Goal: Task Accomplishment & Management: Complete application form

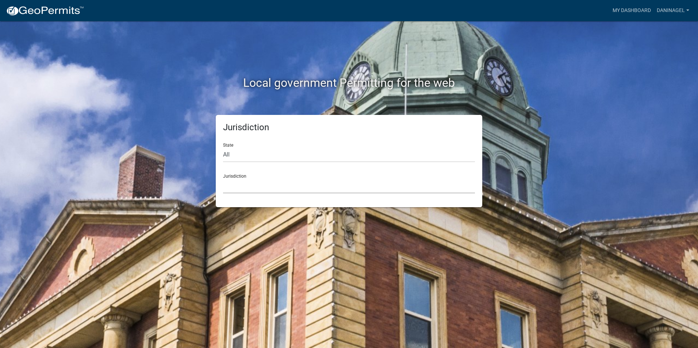
click at [281, 190] on select "[GEOGRAPHIC_DATA], [US_STATE] [GEOGRAPHIC_DATA], [US_STATE][PERSON_NAME][GEOGRA…" at bounding box center [349, 186] width 252 height 15
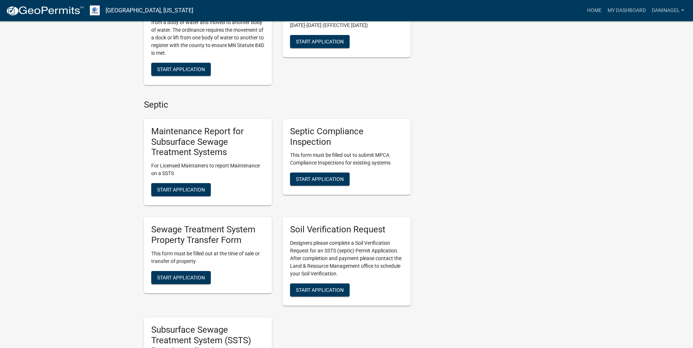
scroll to position [256, 0]
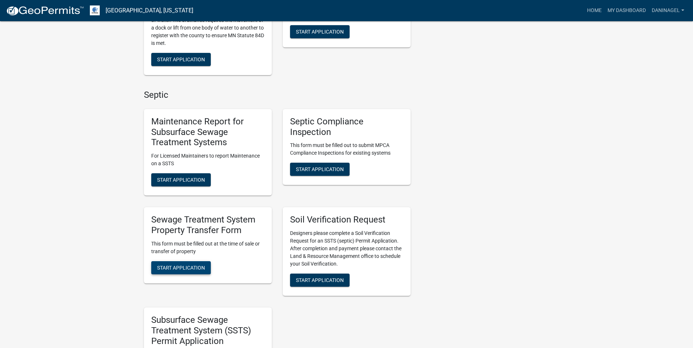
click at [182, 271] on span "Start Application" at bounding box center [181, 268] width 48 height 6
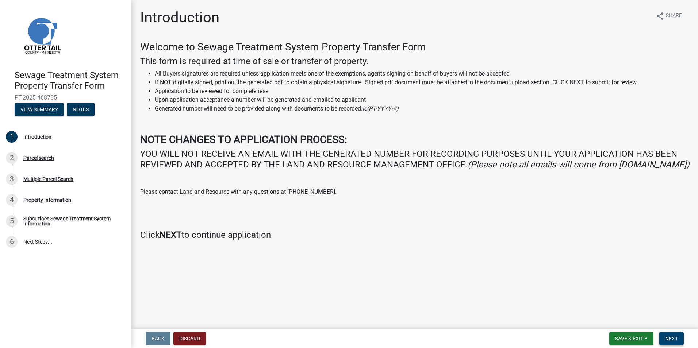
click at [678, 335] on button "Next" at bounding box center [672, 338] width 24 height 13
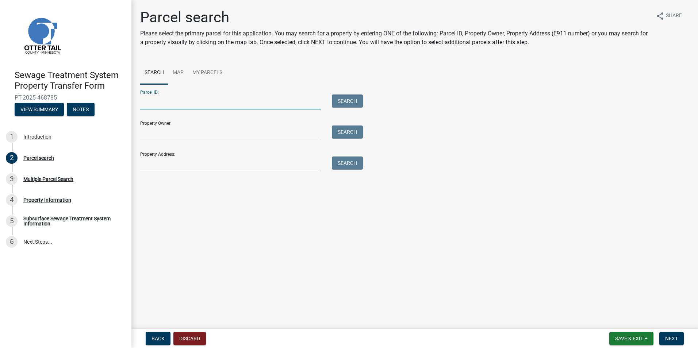
click at [153, 104] on input "Parcel ID:" at bounding box center [230, 102] width 181 height 15
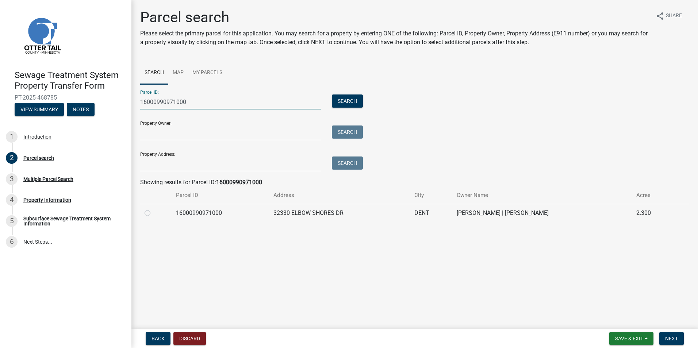
type input "16000990971000"
click at [153, 209] on label at bounding box center [153, 209] width 0 height 0
click at [153, 214] on input "radio" at bounding box center [155, 211] width 5 height 5
radio input "true"
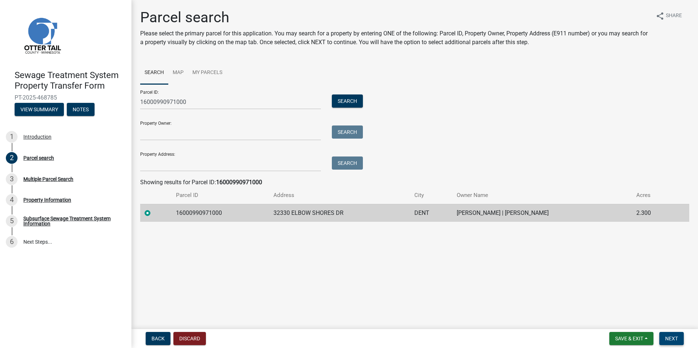
click at [672, 342] on span "Next" at bounding box center [672, 339] width 13 height 6
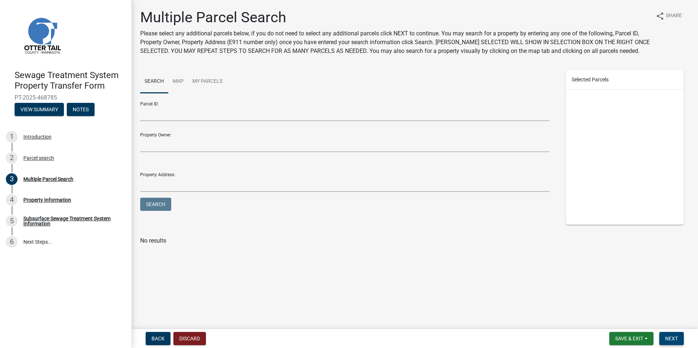
click at [672, 342] on span "Next" at bounding box center [672, 339] width 13 height 6
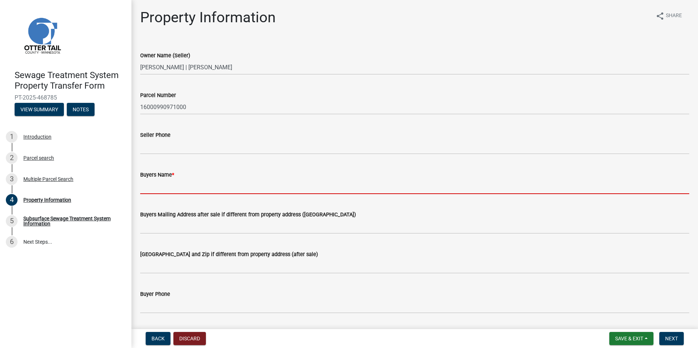
click at [153, 191] on input "Buyers Name *" at bounding box center [414, 186] width 549 height 15
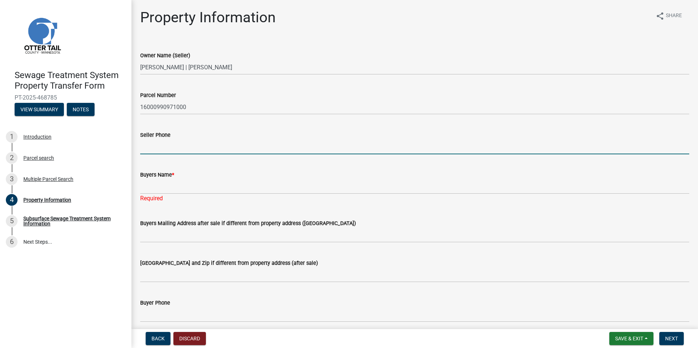
click at [179, 148] on input "Seller Phone" at bounding box center [414, 147] width 549 height 15
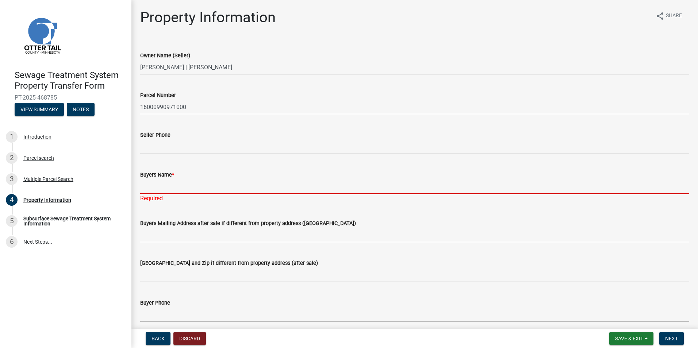
click at [146, 187] on input "Buyers Name *" at bounding box center [414, 186] width 549 height 15
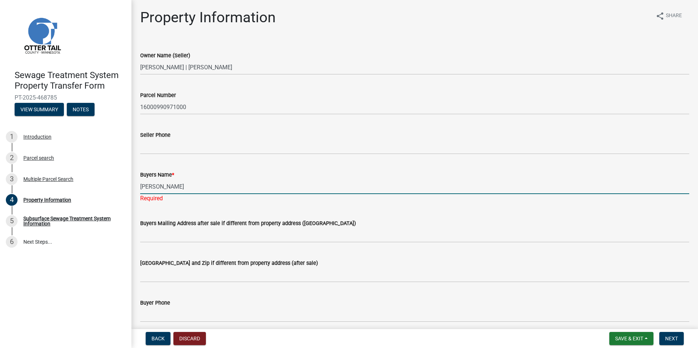
type input "[PERSON_NAME] | [PERSON_NAME]"
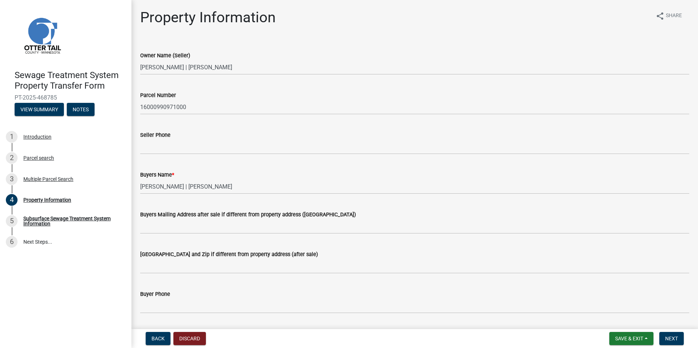
click at [37, 38] on img at bounding box center [42, 35] width 55 height 55
click at [174, 342] on button "Discard" at bounding box center [190, 338] width 33 height 13
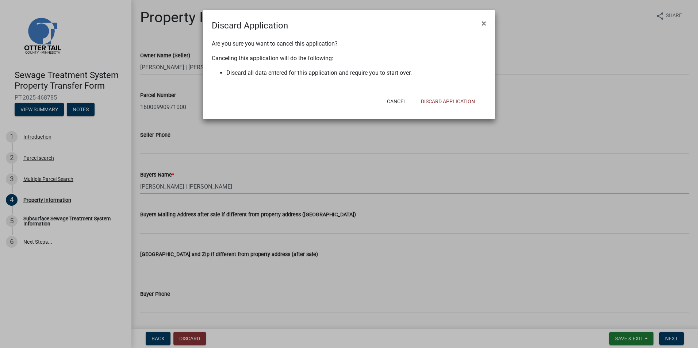
click at [162, 341] on ngb-modal-window "Discard Application × Are you sure you want to cancel this application? Canceli…" at bounding box center [349, 174] width 698 height 348
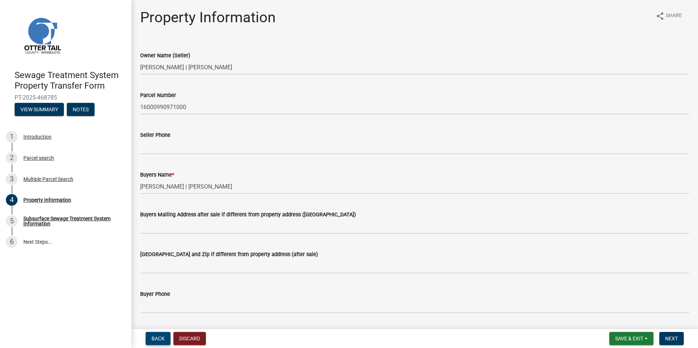
click at [151, 335] on button "Back" at bounding box center [158, 338] width 25 height 13
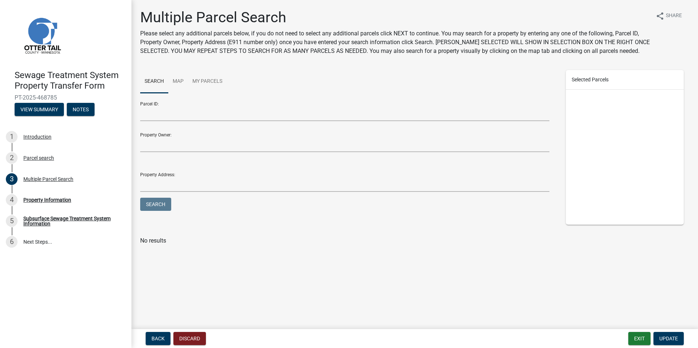
click at [42, 40] on img at bounding box center [42, 35] width 55 height 55
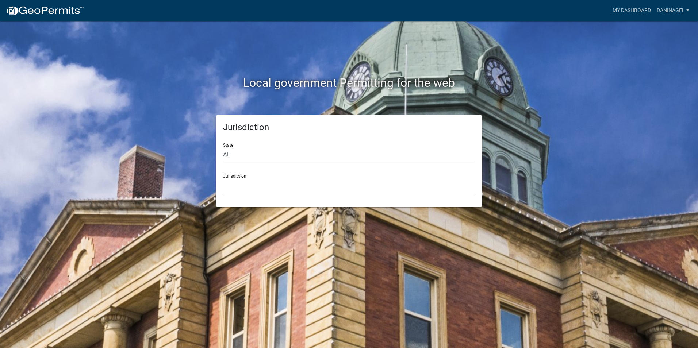
click at [274, 188] on select "[GEOGRAPHIC_DATA], [US_STATE] [GEOGRAPHIC_DATA], [US_STATE][PERSON_NAME][GEOGRA…" at bounding box center [349, 186] width 252 height 15
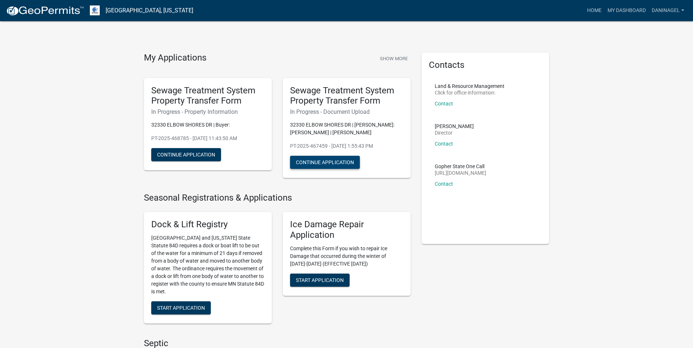
click at [320, 163] on button "Continue Application" at bounding box center [325, 162] width 70 height 13
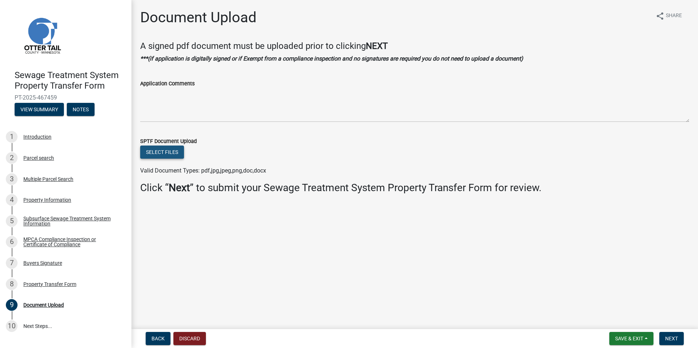
click at [172, 156] on button "Select files" at bounding box center [162, 152] width 44 height 13
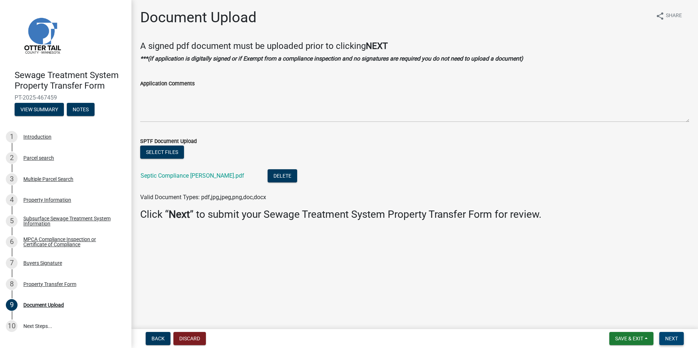
click at [671, 339] on span "Next" at bounding box center [672, 339] width 13 height 6
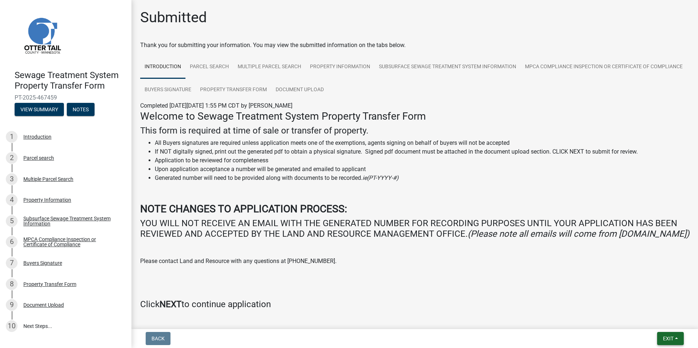
click at [671, 339] on span "Exit" at bounding box center [668, 339] width 11 height 6
click at [666, 318] on button "Save & Exit" at bounding box center [655, 320] width 58 height 18
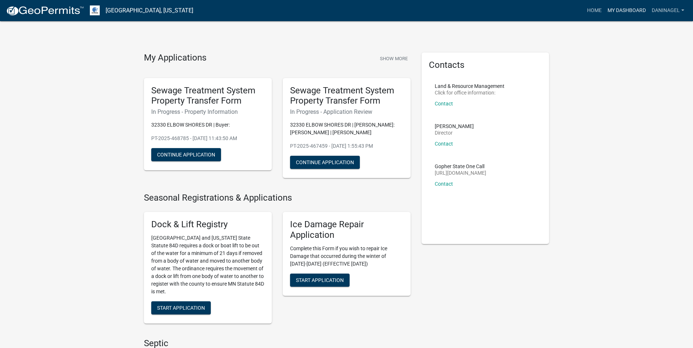
click at [624, 11] on link "My Dashboard" at bounding box center [627, 11] width 44 height 14
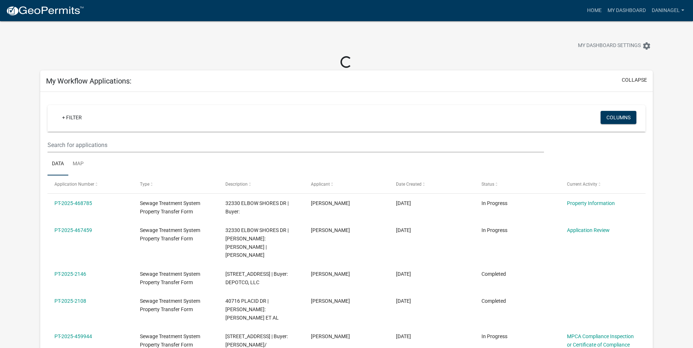
scroll to position [37, 0]
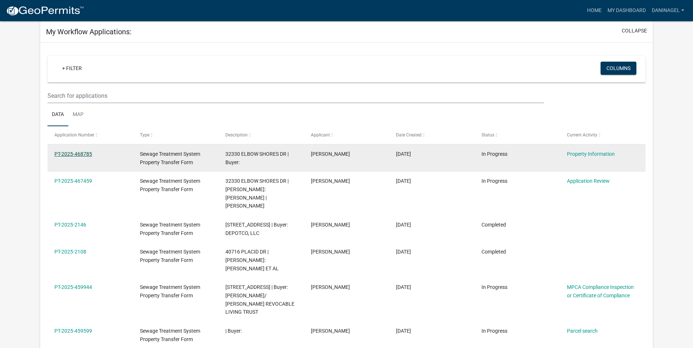
click at [77, 168] on datatable-body-cell "PT-2025-468785" at bounding box center [89, 158] width 85 height 27
click at [77, 152] on link "PT-2025-468785" at bounding box center [73, 154] width 38 height 6
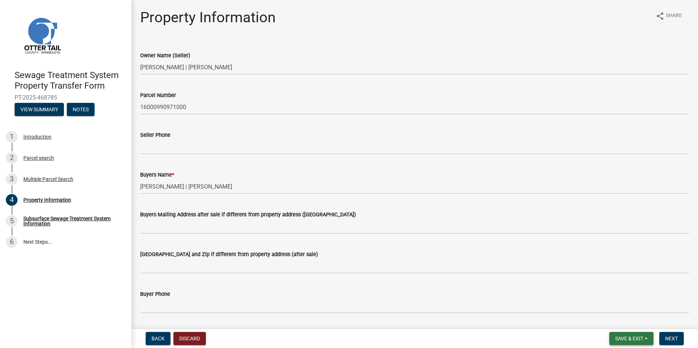
click at [644, 339] on button "Save & Exit" at bounding box center [632, 338] width 44 height 13
click at [543, 337] on div "Back Discard Save & Exit Save Save & Exit Next" at bounding box center [414, 338] width 555 height 13
click at [193, 340] on button "Discard" at bounding box center [190, 338] width 33 height 13
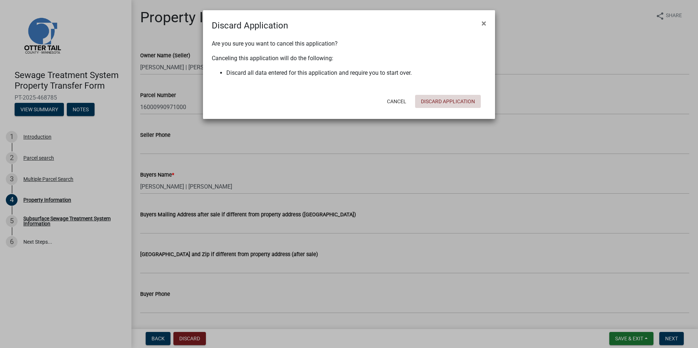
click at [451, 104] on button "Discard Application" at bounding box center [448, 101] width 66 height 13
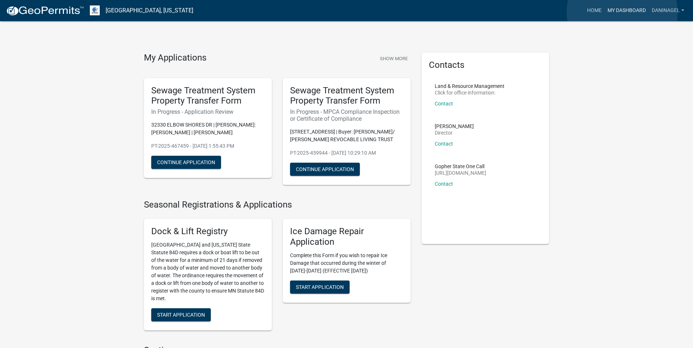
click at [622, 12] on link "My Dashboard" at bounding box center [627, 11] width 44 height 14
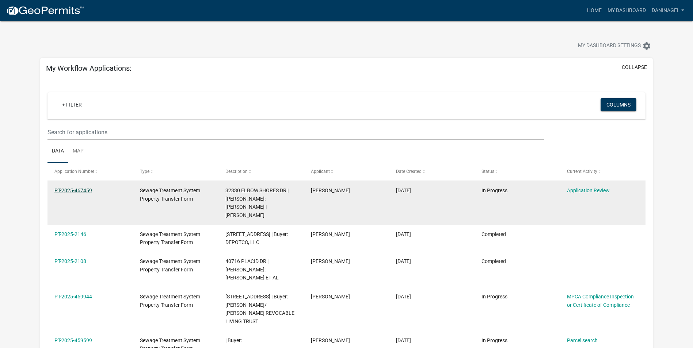
click at [79, 189] on link "PT-2025-467459" at bounding box center [73, 191] width 38 height 6
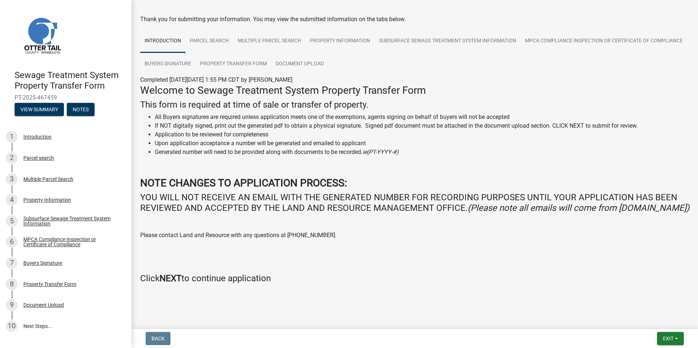
scroll to position [37, 0]
